Goal: Task Accomplishment & Management: Complete application form

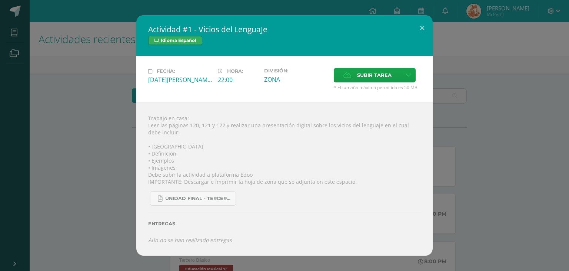
scroll to position [203, 0]
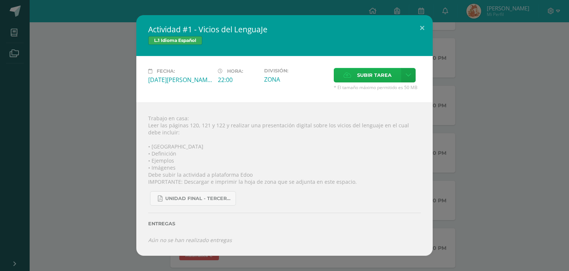
click at [363, 72] on span "Subir tarea" at bounding box center [374, 75] width 34 height 14
click at [0, 0] on input "Subir tarea" at bounding box center [0, 0] width 0 height 0
click at [348, 73] on icon at bounding box center [348, 75] width 8 height 5
click at [0, 0] on input "Subir tarea" at bounding box center [0, 0] width 0 height 0
click at [367, 73] on span "Subir tarea" at bounding box center [374, 75] width 34 height 14
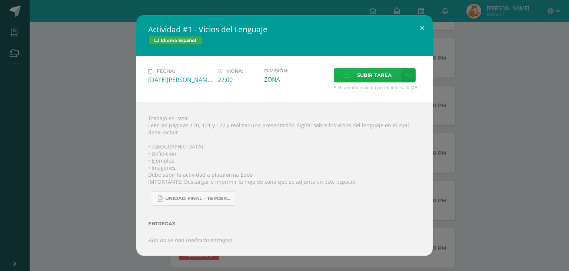
click at [0, 0] on input "Subir tarea" at bounding box center [0, 0] width 0 height 0
click at [421, 17] on button at bounding box center [422, 27] width 21 height 25
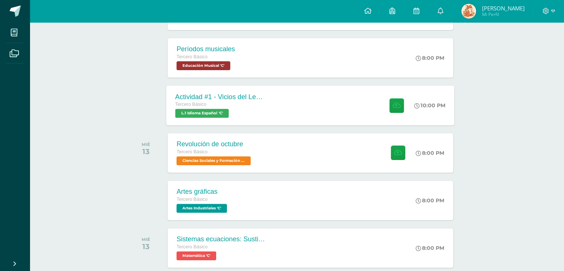
click at [310, 125] on div "Actividad #1 - Vicios del LenguaJe Tercero Básico L.1 Idioma Español 'C' 10:00 …" at bounding box center [310, 105] width 288 height 40
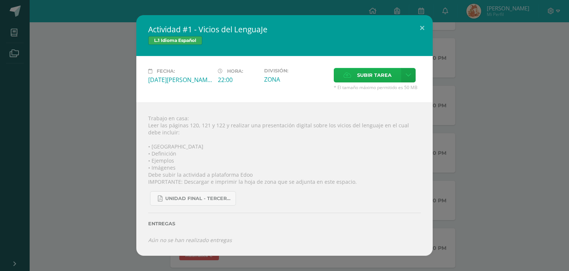
click at [366, 73] on span "Subir tarea" at bounding box center [374, 75] width 34 height 14
click at [0, 0] on input "Subir tarea" at bounding box center [0, 0] width 0 height 0
click at [197, 236] on div "Entregas" at bounding box center [284, 220] width 273 height 30
click at [407, 72] on icon at bounding box center [409, 75] width 6 height 6
click at [262, 102] on div "Trabajo en casa: Leer las páginas 120, 121 y 122 y realizar una presentación di…" at bounding box center [284, 178] width 297 height 153
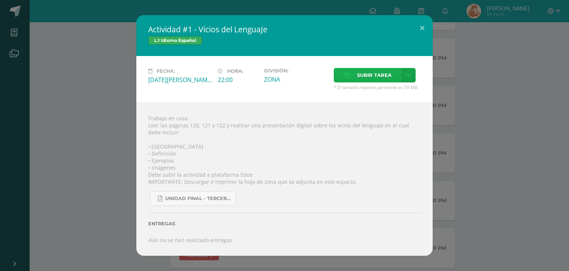
click at [364, 72] on span "Subir tarea" at bounding box center [374, 75] width 34 height 14
click at [0, 0] on input "Subir tarea" at bounding box center [0, 0] width 0 height 0
click at [409, 76] on link at bounding box center [409, 75] width 14 height 14
click at [377, 89] on span "Subir enlace" at bounding box center [377, 87] width 31 height 7
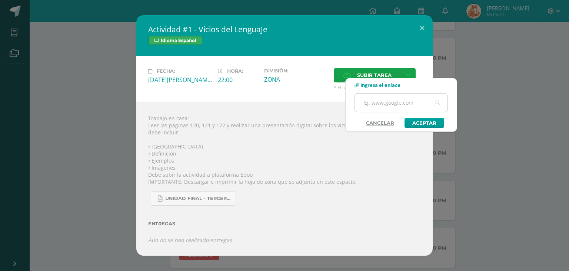
click at [376, 104] on input "text" at bounding box center [401, 102] width 93 height 18
paste input "https://www.canva.com/design/DAGv6ChURLk/i25TO-Gfpz50kpLXEJbcYQ/edit?utm_conten…"
type input "https://www.canva.com/design/DAGv6ChURLk/i25TO-Gfpz50kpLXEJbcYQ/edit?utm_conten…"
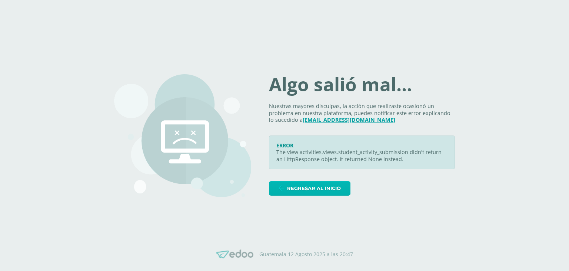
click at [311, 195] on span "Regresar al inicio" at bounding box center [314, 188] width 54 height 14
click at [313, 195] on span "Regresar al inicio" at bounding box center [314, 188] width 54 height 14
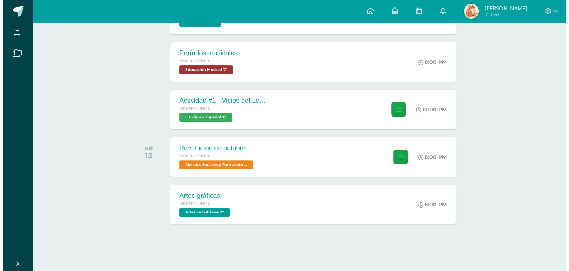
scroll to position [214, 0]
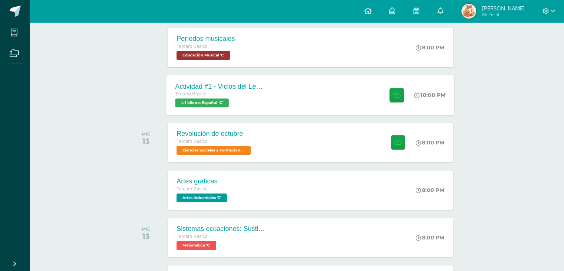
click at [385, 115] on div at bounding box center [395, 95] width 36 height 40
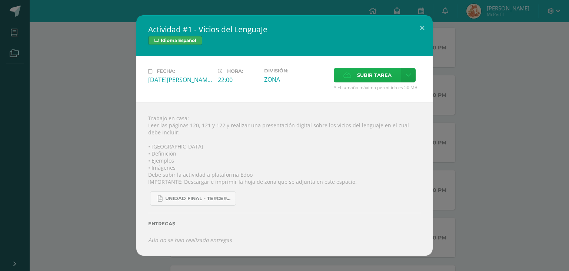
click at [384, 68] on span "Subir tarea" at bounding box center [374, 75] width 34 height 14
click at [0, 0] on input "Subir tarea" at bounding box center [0, 0] width 0 height 0
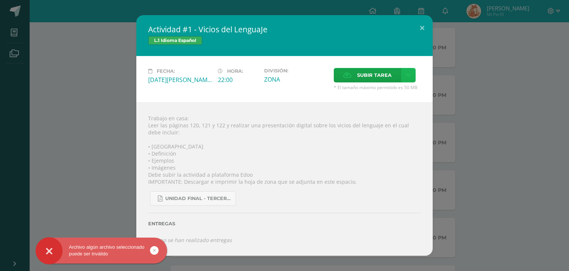
click at [414, 72] on link at bounding box center [409, 75] width 14 height 14
click at [383, 85] on span "Subir enlace" at bounding box center [377, 88] width 31 height 7
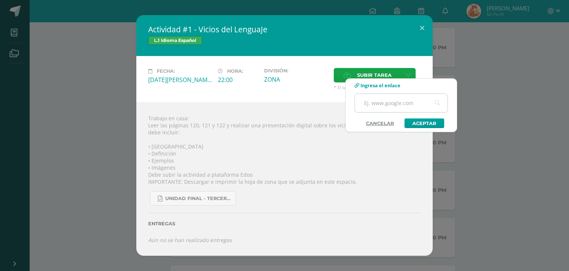
click at [380, 105] on input "text" at bounding box center [401, 103] width 93 height 18
paste input "https://www.canva.com/design/DAGv6ChURLk/i25TO-Gfpz50kpLXEJbcYQ/edit?utm_conten…"
type input "https://www.canva.com/design/DAGv6ChURLk/i25TO-Gfpz50kpLXEJbcYQ/edit?utm_conten…"
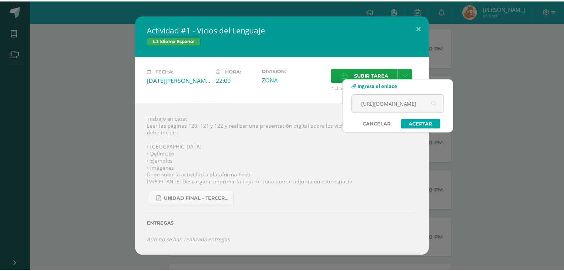
scroll to position [0, 0]
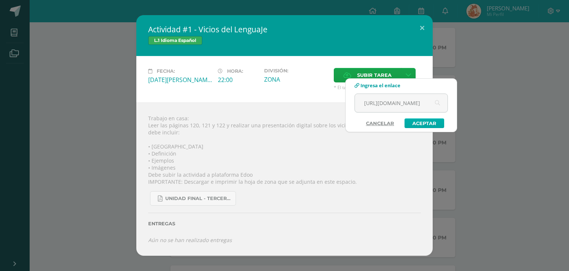
click at [430, 126] on link "Aceptar" at bounding box center [425, 123] width 40 height 10
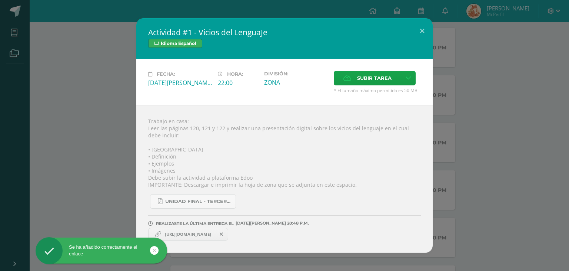
click at [215, 237] on span "https://www.canva.com/design/DAGv6ChURLk/i25TO-Gfpz50kpLXEJbcYQ/edit?utm_conten…" at bounding box center [188, 234] width 54 height 6
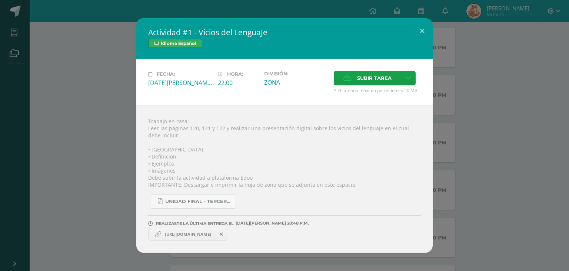
click at [215, 237] on span "https://www.canva.com/design/DAGv6ChURLk/i25TO-Gfpz50kpLXEJbcYQ/edit?utm_conten…" at bounding box center [188, 234] width 54 height 6
click at [261, 208] on div "UNIDAD FINAL - TERCERO BASICO A-B-C.pdf" at bounding box center [284, 198] width 273 height 20
click at [215, 237] on span "https://www.canva.com/design/DAGv6ChURLk/i25TO-Gfpz50kpLXEJbcYQ/edit?utm_conten…" at bounding box center [188, 234] width 54 height 6
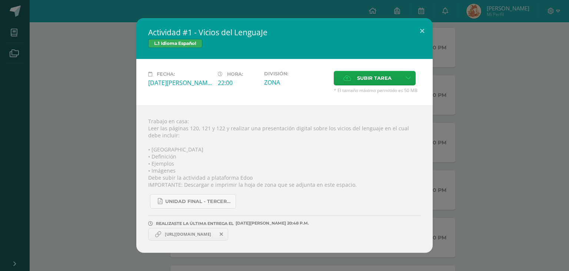
click at [215, 237] on span "https://www.canva.com/design/DAGv6ChURLk/i25TO-Gfpz50kpLXEJbcYQ/edit?utm_conten…" at bounding box center [188, 234] width 54 height 6
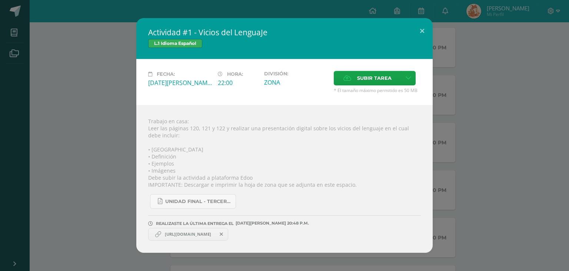
click at [215, 237] on span "https://www.canva.com/design/DAGv6ChURLk/i25TO-Gfpz50kpLXEJbcYQ/edit?utm_conten…" at bounding box center [188, 234] width 54 height 6
click at [349, 186] on div "Trabajo en casa: Leer las páginas 120, 121 y 122 y realizar una presentación di…" at bounding box center [284, 178] width 297 height 147
click at [425, 18] on button at bounding box center [422, 30] width 21 height 25
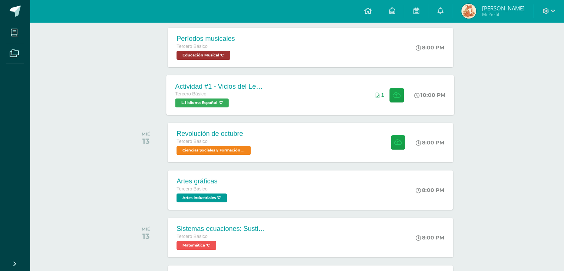
click at [373, 115] on div "1" at bounding box center [390, 95] width 45 height 40
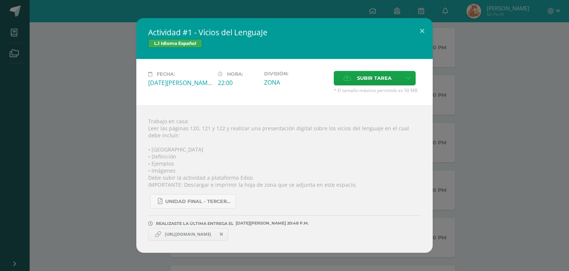
click at [215, 237] on span "https://www.canva.com/design/DAGv6ChURLk/i25TO-Gfpz50kpLXEJbcYQ/edit?utm_conten…" at bounding box center [188, 234] width 54 height 6
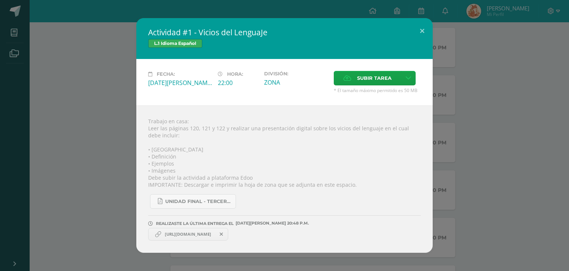
click at [294, 187] on div "Trabajo en casa: Leer las páginas 120, 121 y 122 y realizar una presentación di…" at bounding box center [284, 178] width 297 height 147
click at [426, 18] on button at bounding box center [422, 30] width 21 height 25
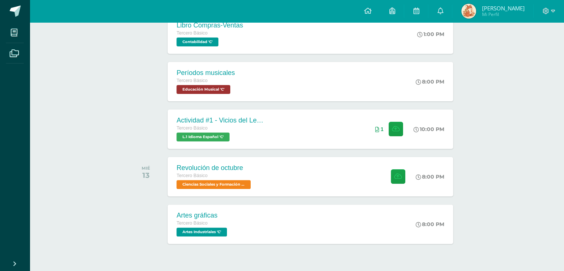
scroll to position [194, 0]
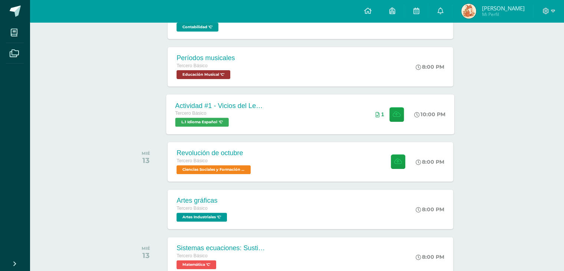
click at [344, 123] on div "Actividad #1 - Vicios del LenguaJe Tercero Básico L.1 Idioma Español 'C' 10:00 …" at bounding box center [310, 114] width 288 height 40
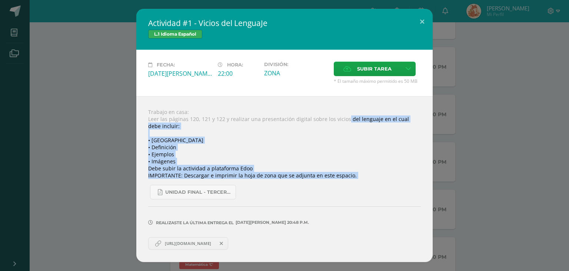
click at [255, 188] on div "Trabajo en casa: Leer las páginas 120, 121 y 122 y realizar una presentación di…" at bounding box center [284, 178] width 297 height 165
click at [255, 188] on div "UNIDAD FINAL - TERCERO BASICO A-B-C.pdf" at bounding box center [284, 189] width 273 height 20
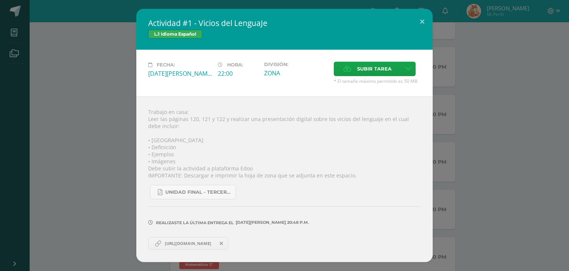
click at [202, 246] on span "https://www.canva.com/design/DAGv6ChURLk/i25TO-Gfpz50kpLXEJbcYQ/edit?utm_conten…" at bounding box center [188, 243] width 54 height 6
click at [417, 15] on button at bounding box center [422, 21] width 21 height 25
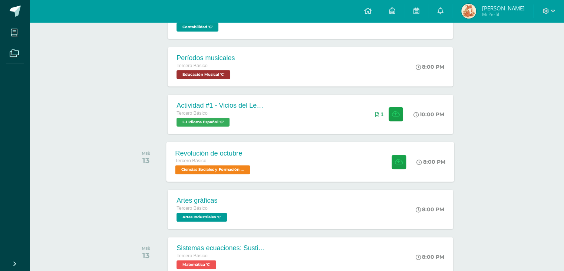
click at [379, 174] on div at bounding box center [397, 162] width 36 height 40
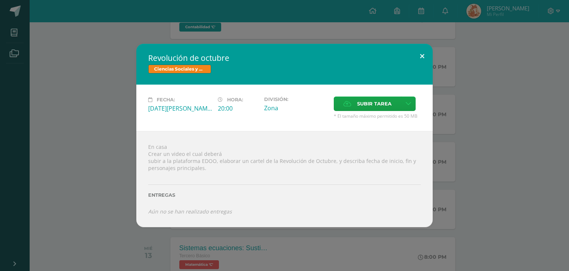
click at [421, 44] on button at bounding box center [422, 56] width 21 height 25
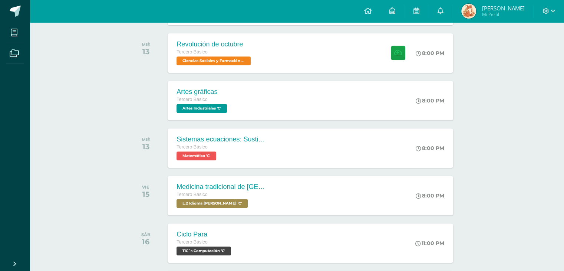
scroll to position [307, 0]
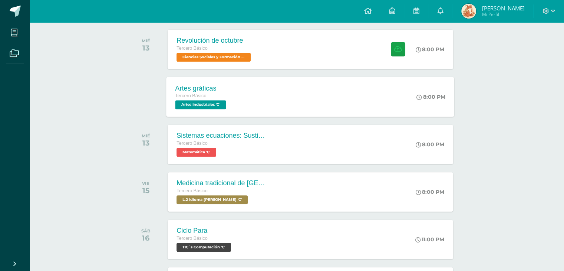
click at [384, 116] on div "Artes gráficas Tercero Básico Artes Industriales 'C' 8:00 PM Artes gráficas Art…" at bounding box center [310, 97] width 288 height 40
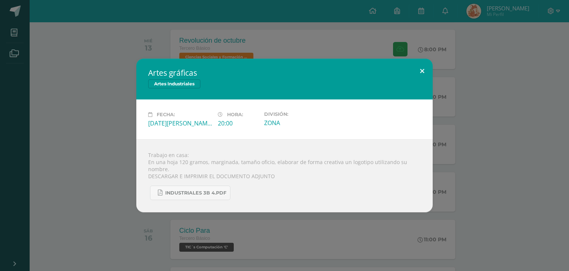
click at [425, 64] on button at bounding box center [422, 71] width 21 height 25
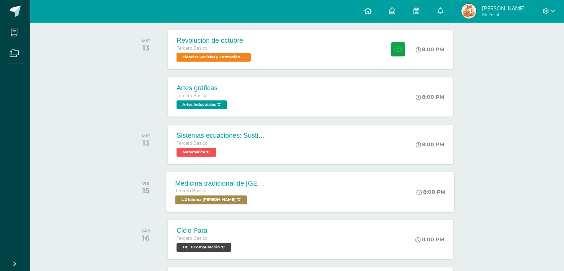
click at [284, 211] on div "Medicina tradicional de Guatemala Tercero Básico L.2 Idioma Maya Kaqchikel 'C' …" at bounding box center [310, 192] width 288 height 40
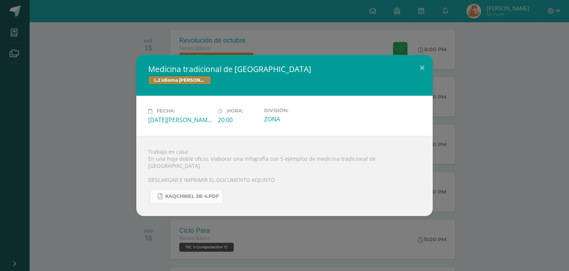
click at [218, 198] on span "KAQCHIKEL 3B 4.pdf" at bounding box center [192, 196] width 54 height 6
click at [419, 62] on button at bounding box center [422, 67] width 21 height 25
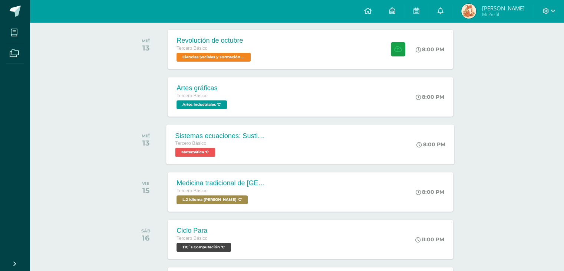
click at [264, 148] on div "Tercero Básico" at bounding box center [220, 143] width 90 height 8
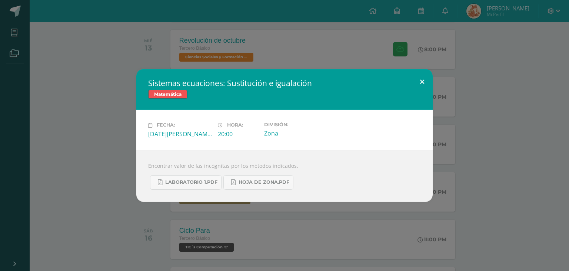
click at [423, 70] on button at bounding box center [422, 81] width 21 height 25
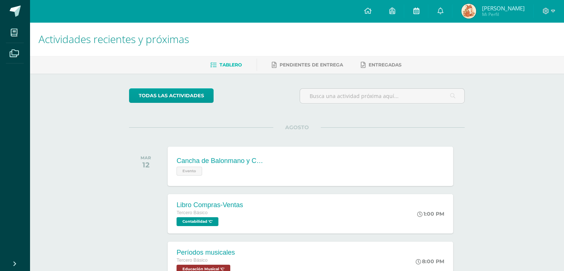
click at [418, 13] on icon at bounding box center [416, 10] width 6 height 7
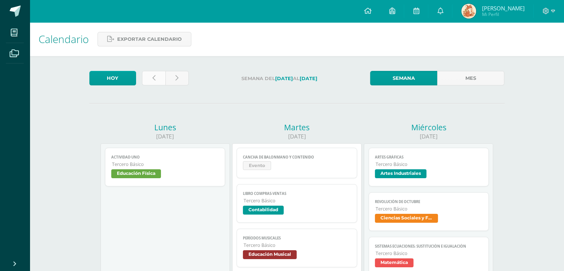
click at [165, 85] on link at bounding box center [153, 78] width 23 height 14
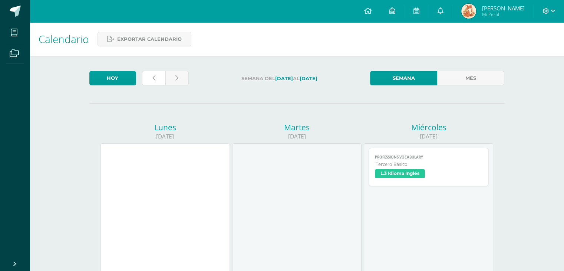
click at [165, 85] on link at bounding box center [153, 78] width 23 height 14
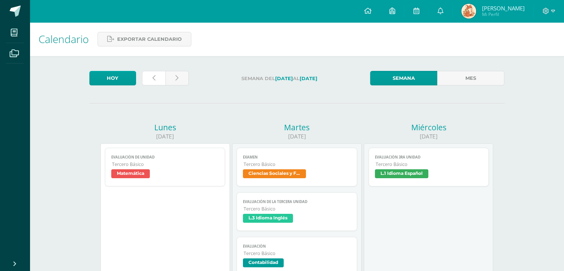
click at [158, 85] on link at bounding box center [153, 78] width 23 height 14
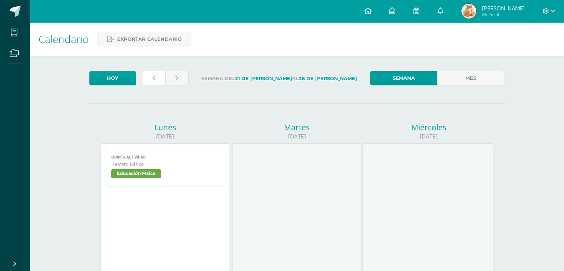
click at [158, 85] on link at bounding box center [153, 78] width 23 height 14
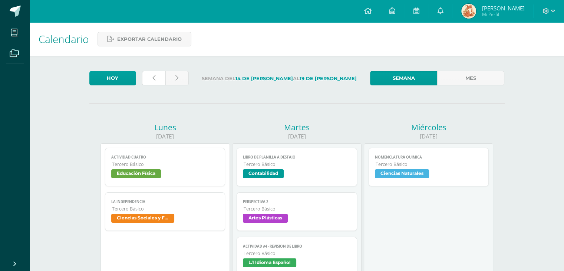
click at [158, 85] on link at bounding box center [153, 78] width 23 height 14
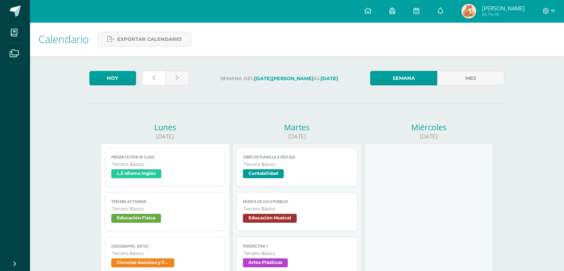
click at [155, 81] on icon at bounding box center [153, 78] width 3 height 6
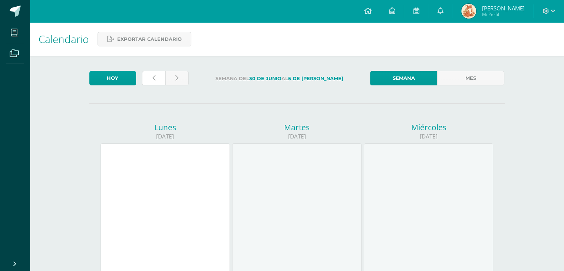
click at [155, 81] on icon at bounding box center [153, 78] width 3 height 6
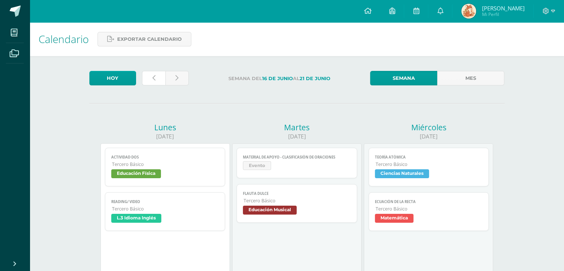
click at [155, 81] on icon at bounding box center [153, 78] width 3 height 6
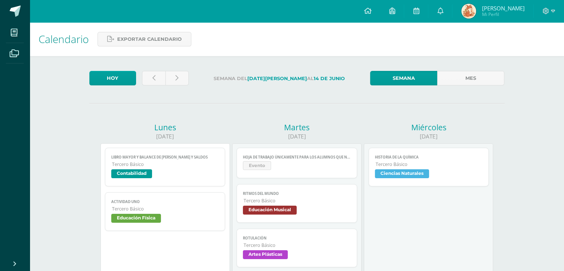
drag, startPoint x: 567, startPoint y: 34, endPoint x: 532, endPoint y: -29, distance: 71.7
click at [156, 81] on link at bounding box center [153, 78] width 23 height 14
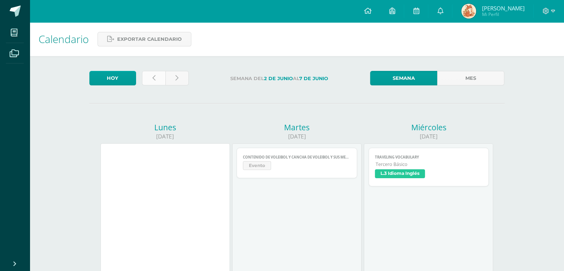
click at [155, 81] on icon at bounding box center [153, 78] width 3 height 6
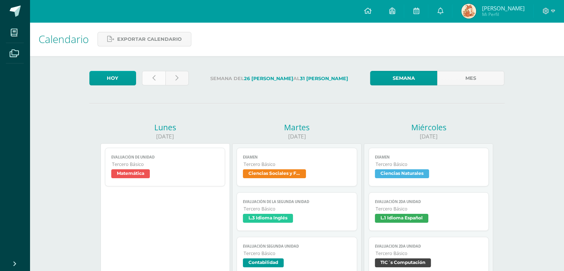
click at [157, 82] on link at bounding box center [153, 78] width 23 height 14
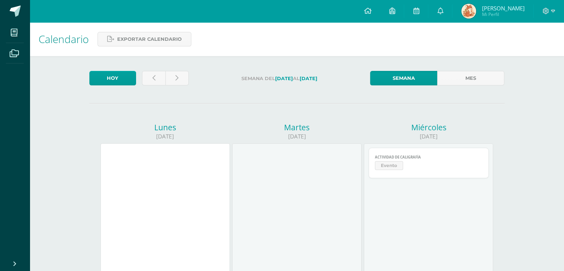
click at [410, 172] on span "Evento" at bounding box center [429, 166] width 108 height 11
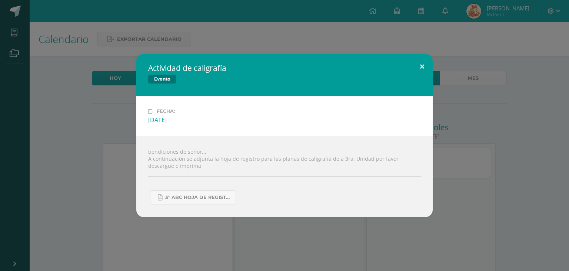
click at [424, 55] on button at bounding box center [422, 66] width 21 height 25
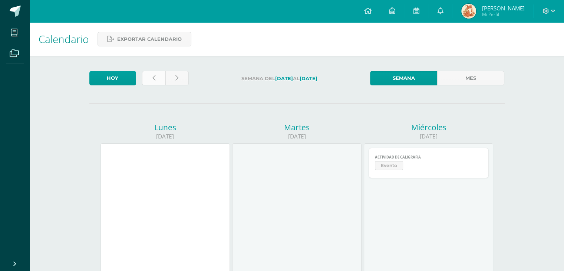
click at [162, 80] on link at bounding box center [153, 78] width 23 height 14
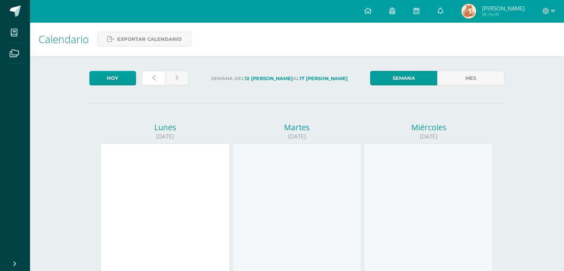
click at [162, 80] on link at bounding box center [153, 78] width 23 height 14
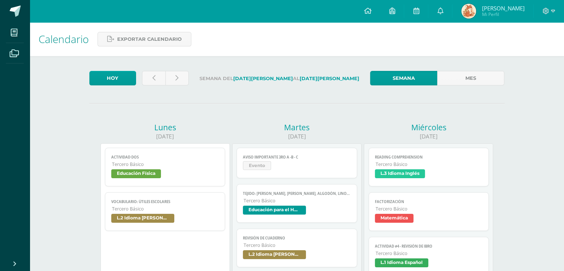
click at [323, 178] on link "Aviso Importante 3ro A -B - C Evento" at bounding box center [297, 163] width 120 height 30
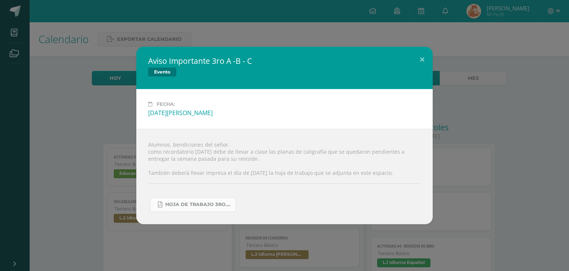
click at [211, 212] on link "HOJA DE TRABAJO 3RO.pdf" at bounding box center [193, 204] width 86 height 14
click at [418, 49] on button at bounding box center [422, 59] width 21 height 25
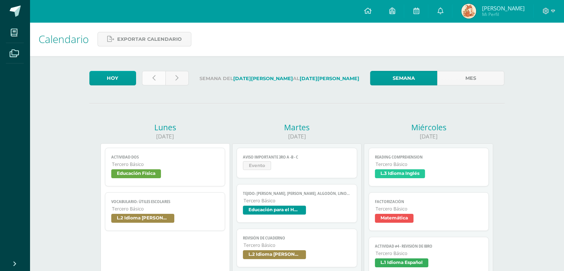
click at [155, 78] on icon at bounding box center [153, 78] width 3 height 6
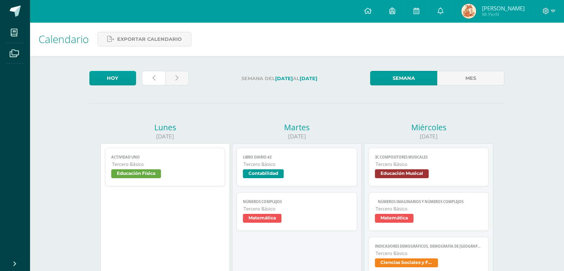
click at [155, 78] on icon at bounding box center [153, 78] width 3 height 6
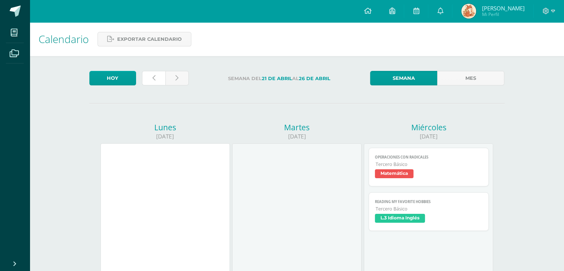
click at [155, 78] on icon at bounding box center [153, 78] width 3 height 6
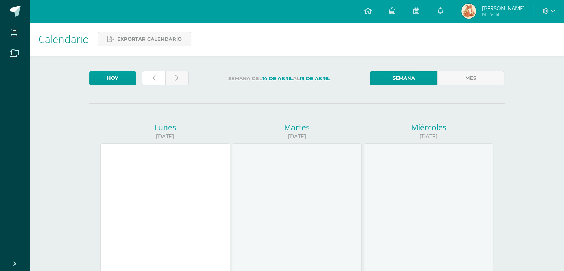
click at [155, 78] on icon at bounding box center [153, 78] width 3 height 6
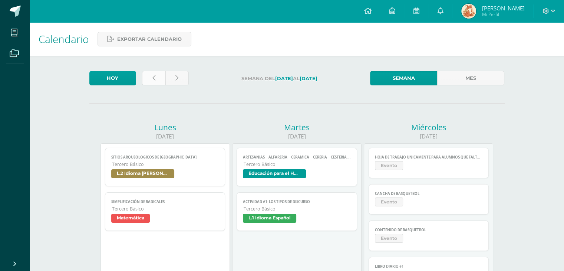
click at [153, 80] on link at bounding box center [153, 78] width 23 height 14
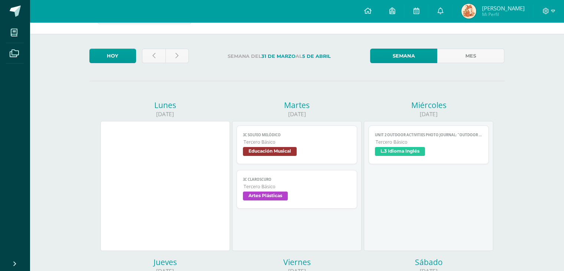
scroll to position [22, 0]
click at [165, 59] on link at bounding box center [153, 56] width 23 height 14
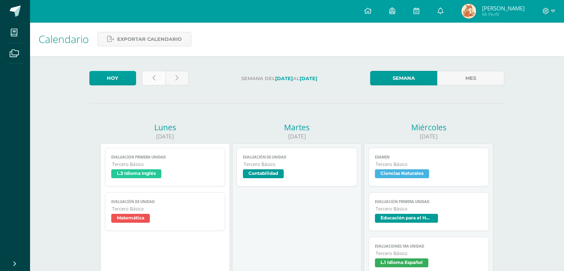
click at [162, 84] on link at bounding box center [153, 78] width 23 height 14
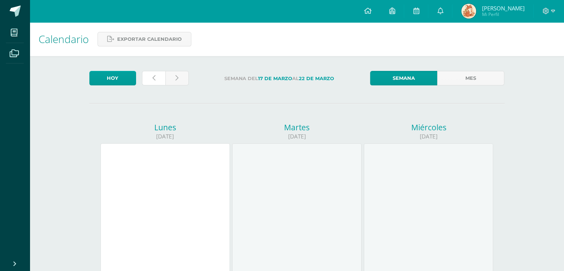
click at [162, 84] on link at bounding box center [153, 78] width 23 height 14
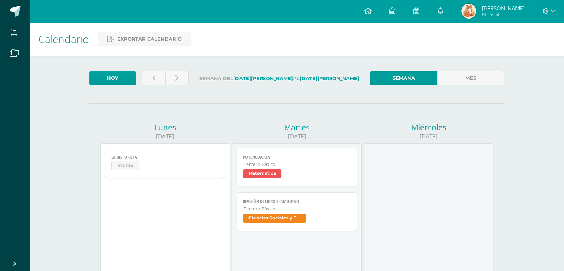
drag, startPoint x: 562, startPoint y: 40, endPoint x: 568, endPoint y: 70, distance: 30.6
click at [163, 81] on link at bounding box center [153, 78] width 23 height 14
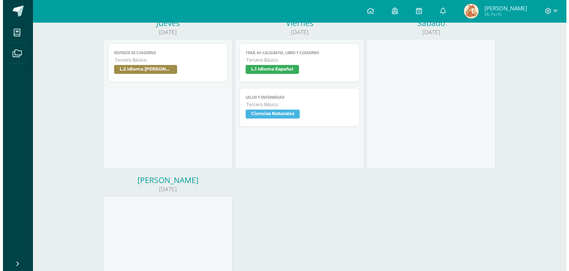
scroll to position [263, 0]
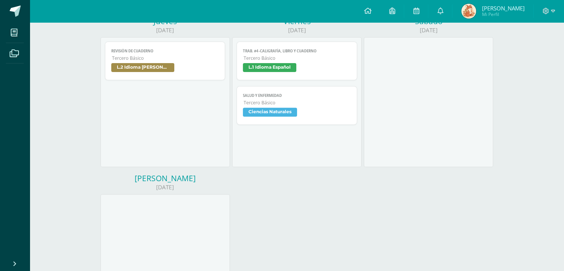
click at [322, 80] on link "Trab. #4 -CALIGRAFÍA, LIBRO Y CUADERNO Tercero Básico L.1 Idioma Español" at bounding box center [297, 61] width 120 height 39
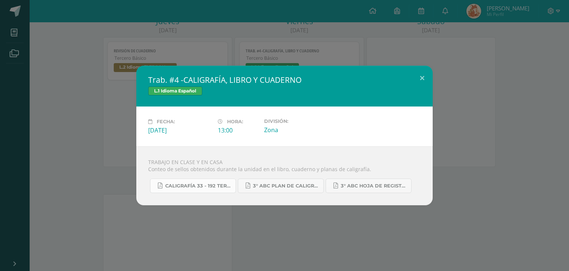
click at [231, 185] on span "Caligrafía 33 - 192 TERCERO ABC.pdf" at bounding box center [198, 186] width 67 height 6
